Goal: Task Accomplishment & Management: Use online tool/utility

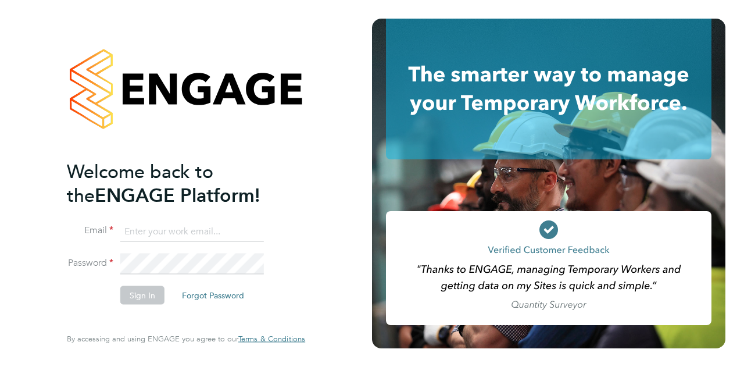
type input "[PERSON_NAME][EMAIL_ADDRESS][PERSON_NAME][DOMAIN_NAME]"
click at [153, 293] on button "Sign In" at bounding box center [142, 294] width 44 height 19
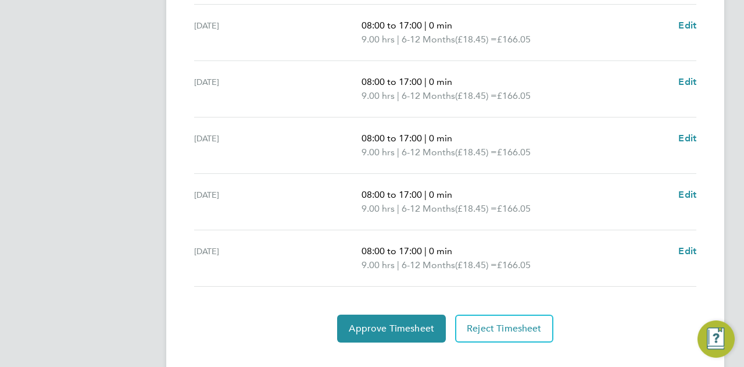
scroll to position [465, 0]
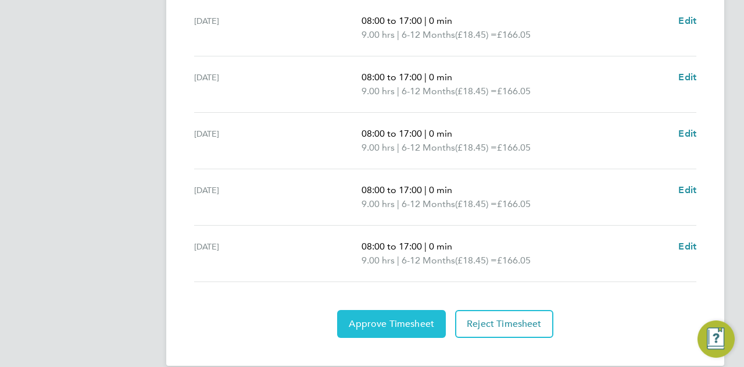
click at [382, 322] on span "Approve Timesheet" at bounding box center [391, 324] width 85 height 12
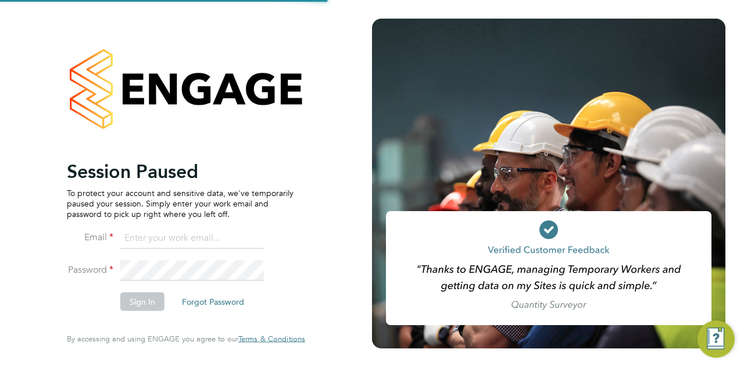
type input "[PERSON_NAME][EMAIL_ADDRESS][PERSON_NAME][DOMAIN_NAME]"
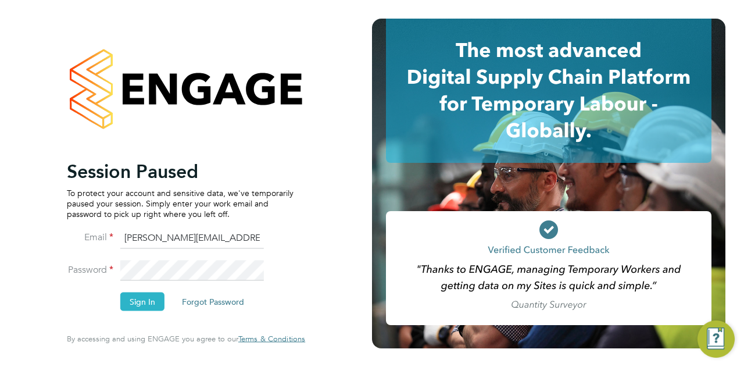
click at [145, 304] on button "Sign In" at bounding box center [142, 301] width 44 height 19
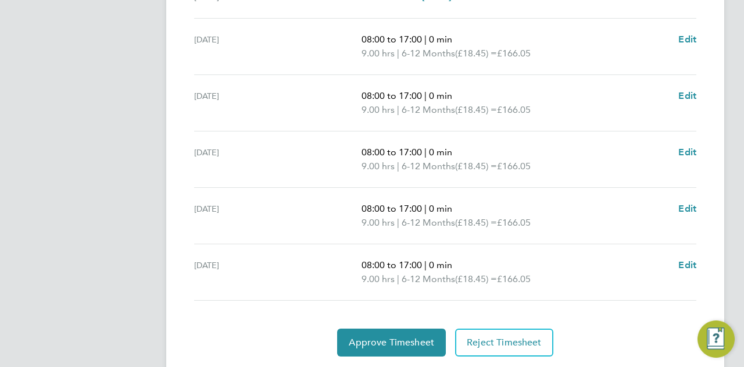
scroll to position [480, 0]
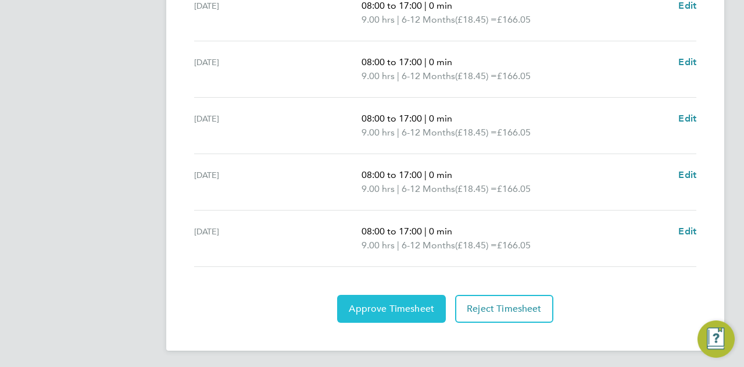
click at [387, 306] on span "Approve Timesheet" at bounding box center [391, 309] width 85 height 12
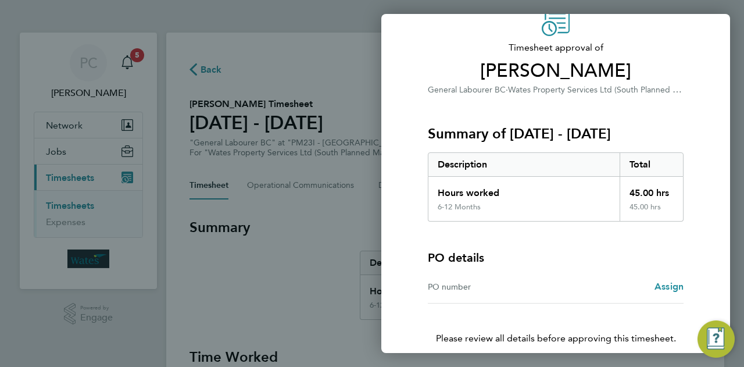
scroll to position [109, 0]
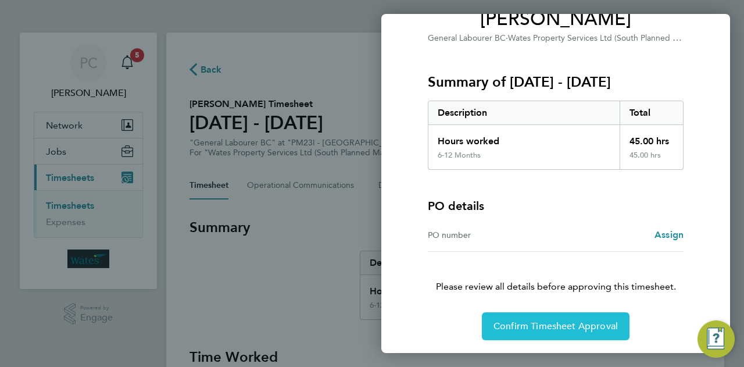
click at [546, 318] on button "Confirm Timesheet Approval" at bounding box center [556, 326] width 148 height 28
